Goal: Check status: Check status

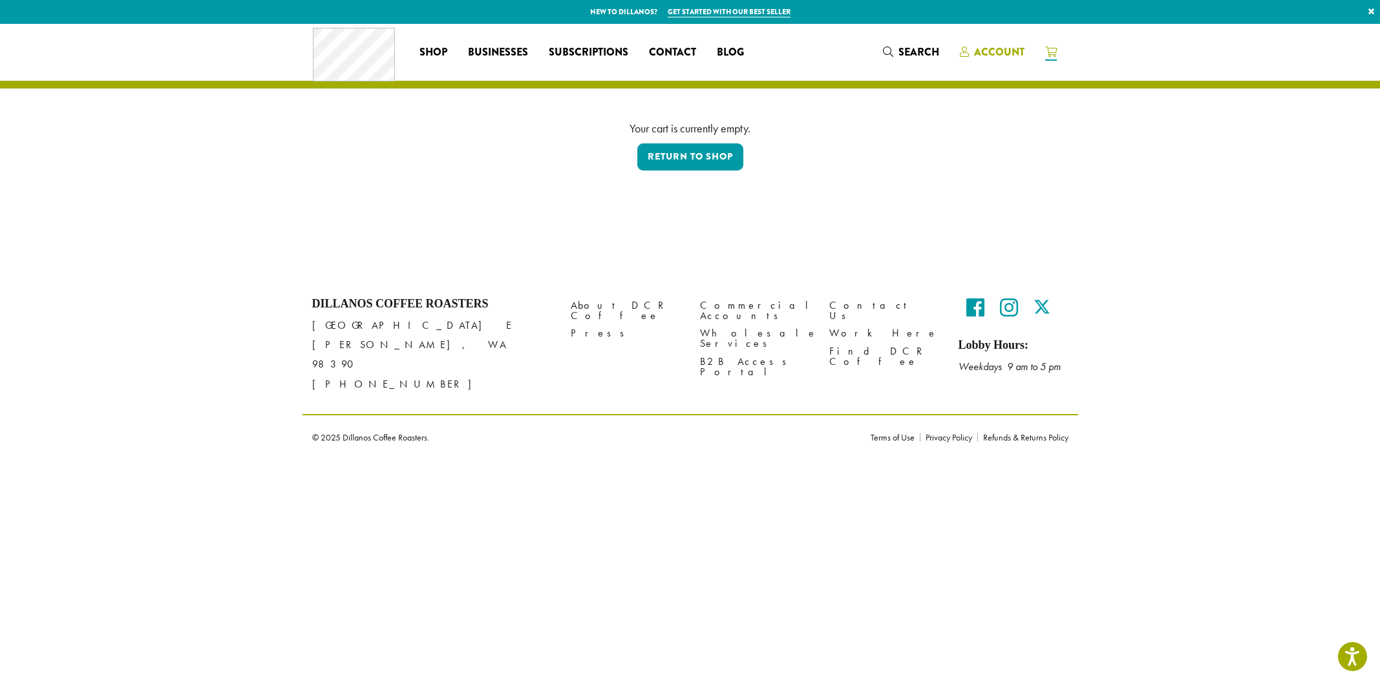
click at [980, 49] on span "Account" at bounding box center [999, 52] width 50 height 15
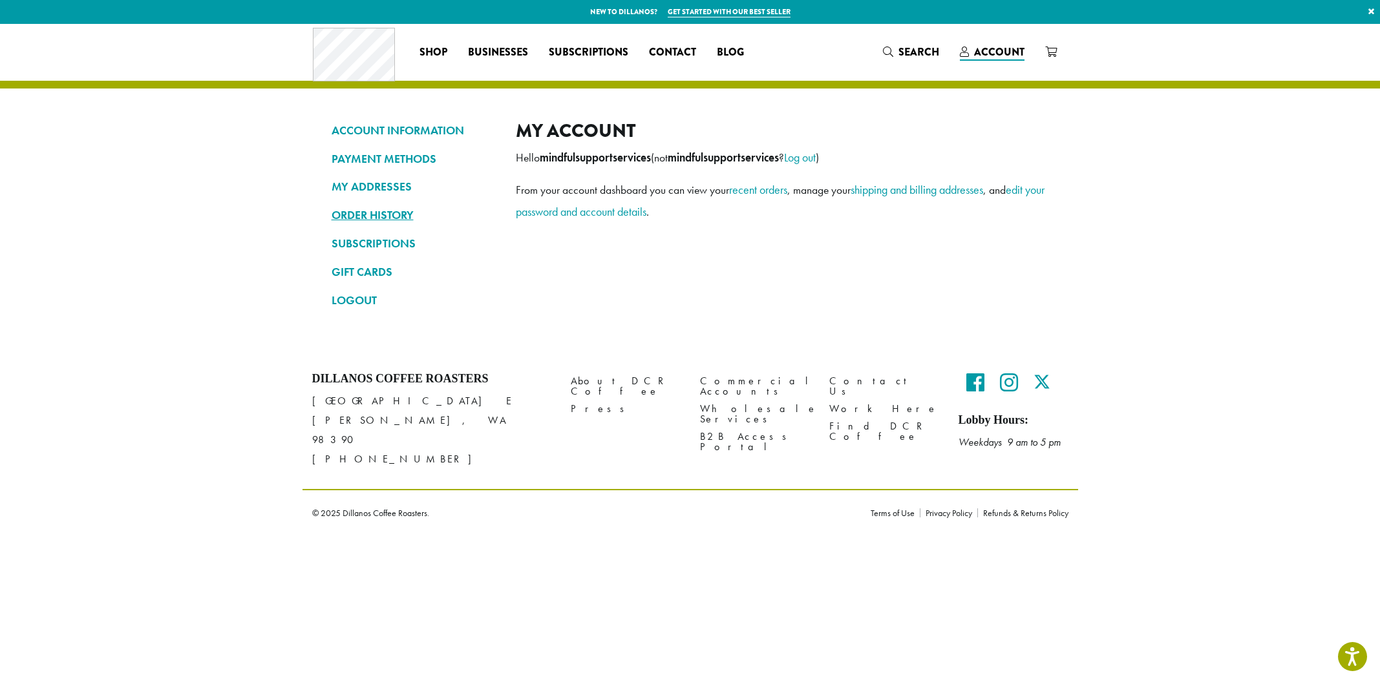
click at [397, 217] on link "ORDER HISTORY" at bounding box center [413, 215] width 165 height 22
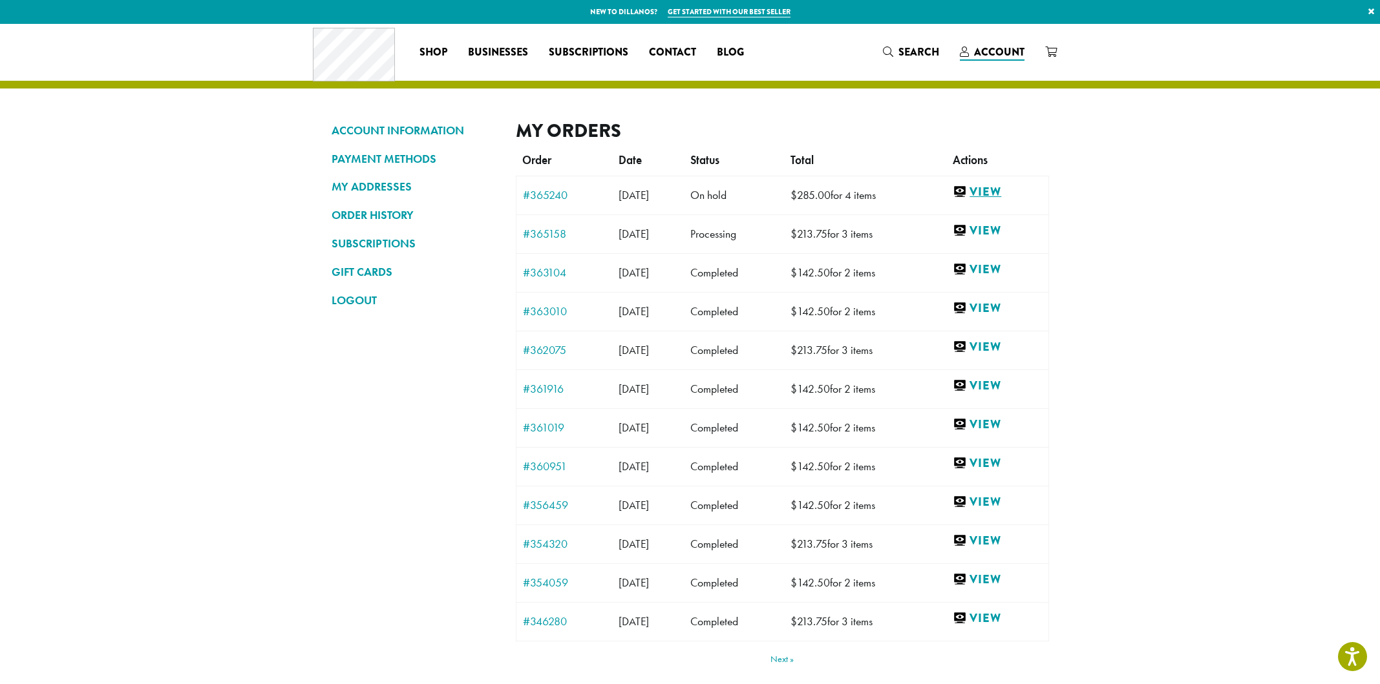
click at [982, 193] on link "View" at bounding box center [996, 192] width 89 height 16
